Goal: Check status: Check status

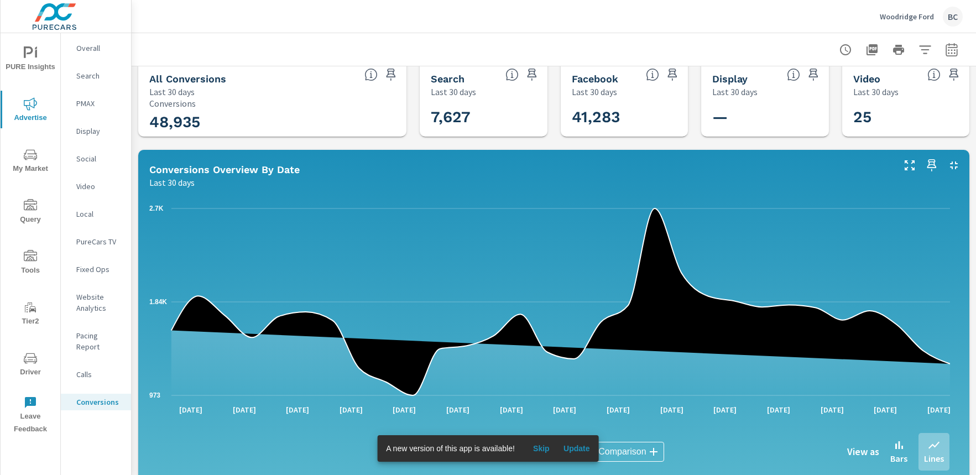
scroll to position [388, 0]
